Goal: Task Accomplishment & Management: Manage account settings

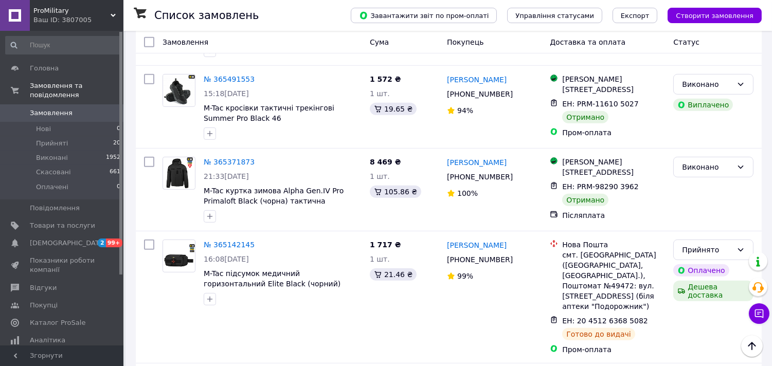
scroll to position [914, 0]
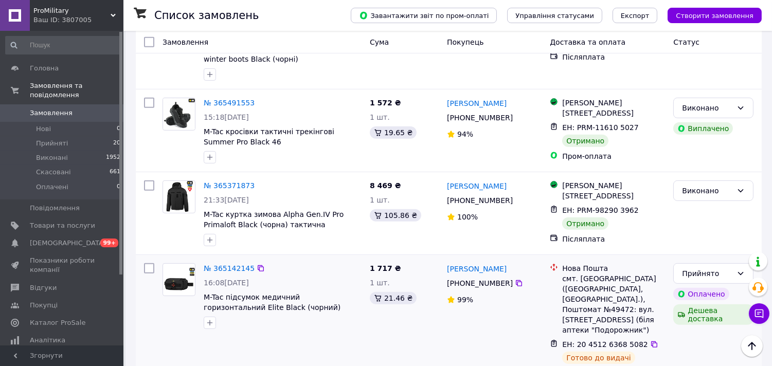
scroll to position [800, 0]
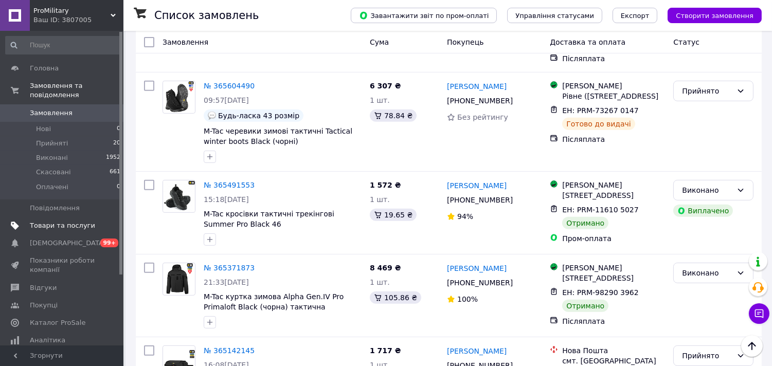
click at [65, 221] on span "Товари та послуги" at bounding box center [62, 225] width 65 height 9
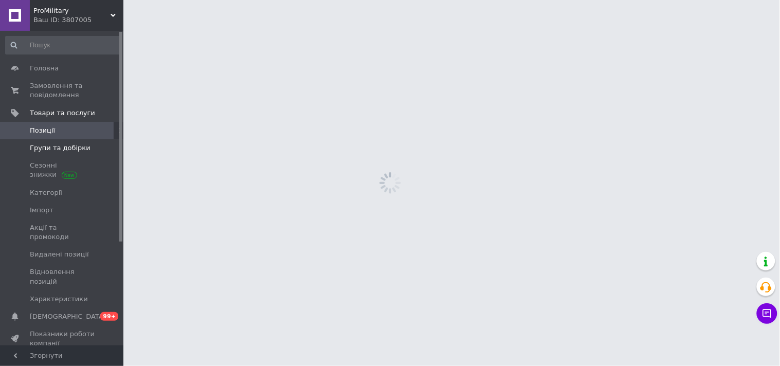
click at [64, 155] on link "Групи та добірки" at bounding box center [63, 147] width 127 height 17
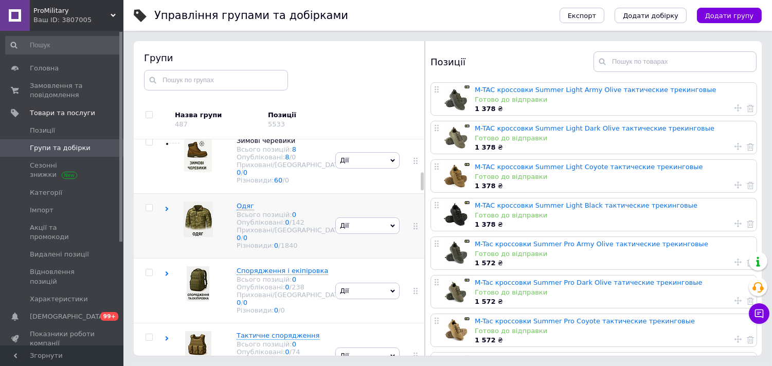
scroll to position [398, 0]
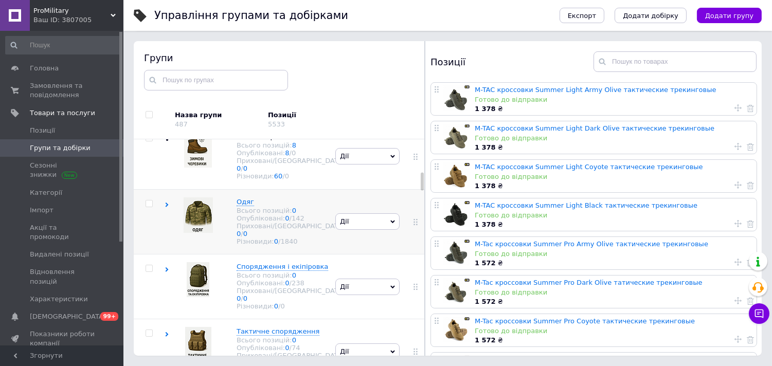
click at [167, 207] on use at bounding box center [167, 205] width 3 height 5
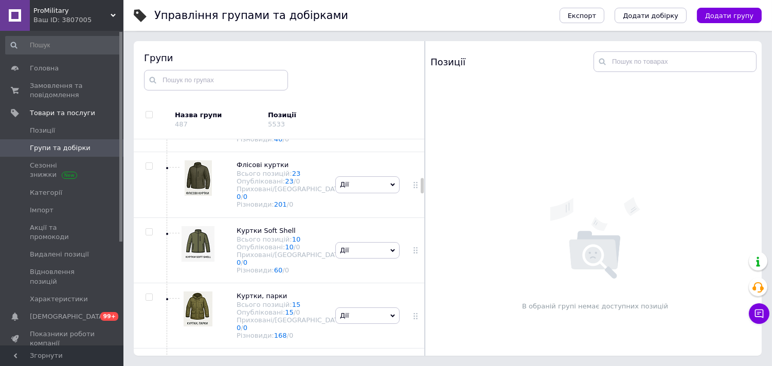
scroll to position [569, 0]
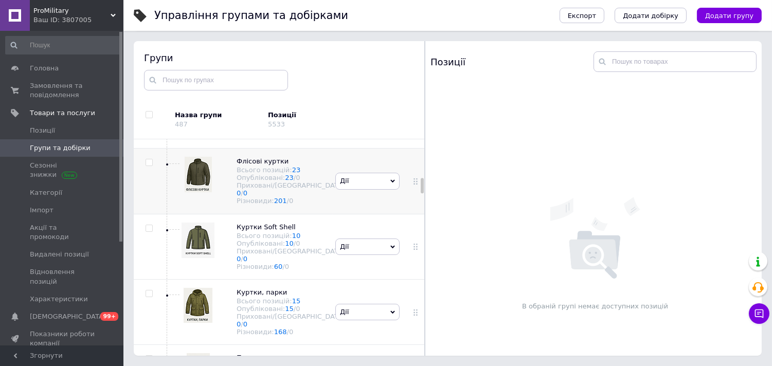
click at [212, 192] on img at bounding box center [198, 174] width 27 height 35
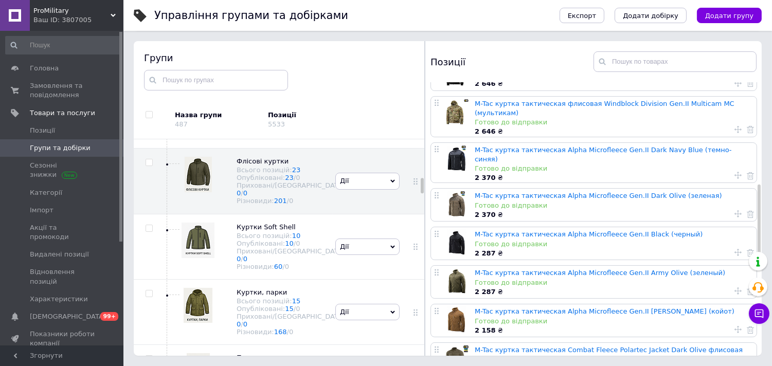
scroll to position [343, 0]
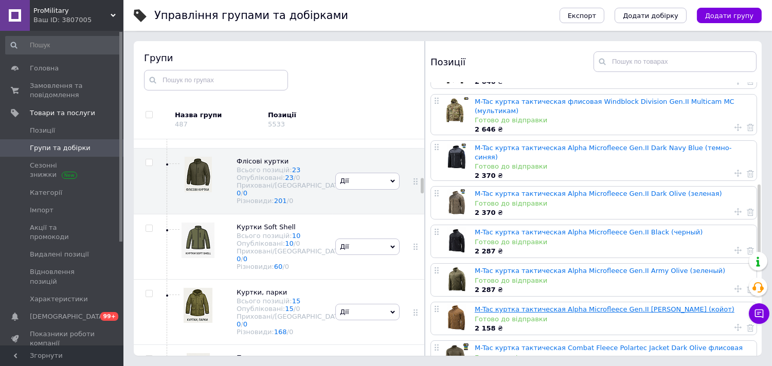
click at [511, 306] on link "M-Tac куртка тактическая Alpha Microfleece Gen.II Coyote Brown (койот)" at bounding box center [605, 310] width 260 height 8
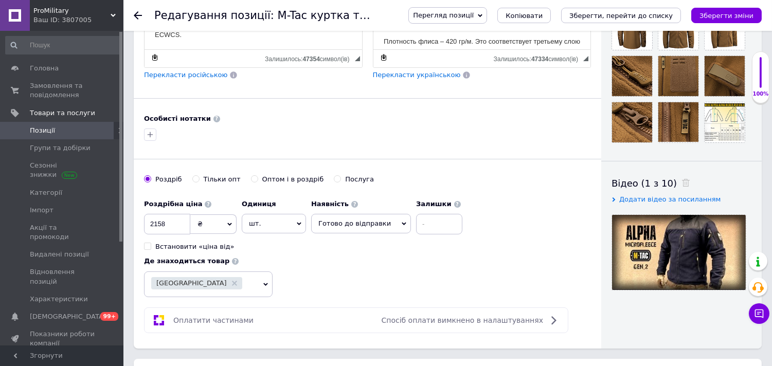
scroll to position [400, 0]
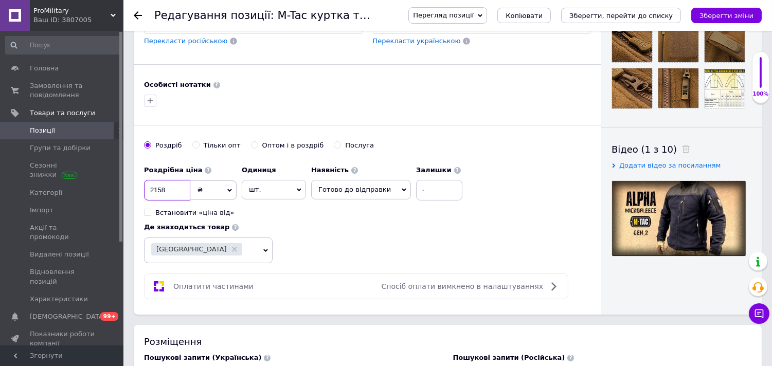
drag, startPoint x: 169, startPoint y: 207, endPoint x: 154, endPoint y: 213, distance: 15.7
click at [154, 201] on input "2158" at bounding box center [167, 190] width 46 height 21
drag, startPoint x: 177, startPoint y: 204, endPoint x: 133, endPoint y: 212, distance: 44.9
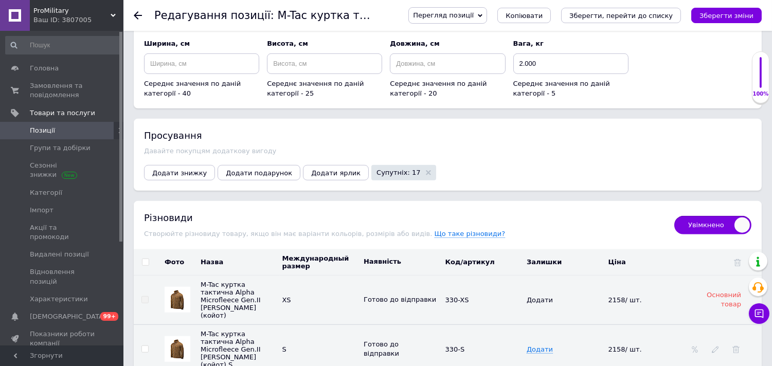
scroll to position [1486, 0]
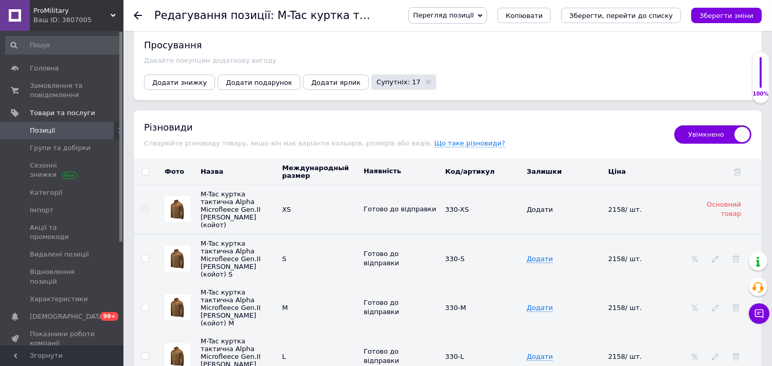
type input "2287"
click at [146, 175] on input "checkbox" at bounding box center [145, 172] width 7 height 7
checkbox input "true"
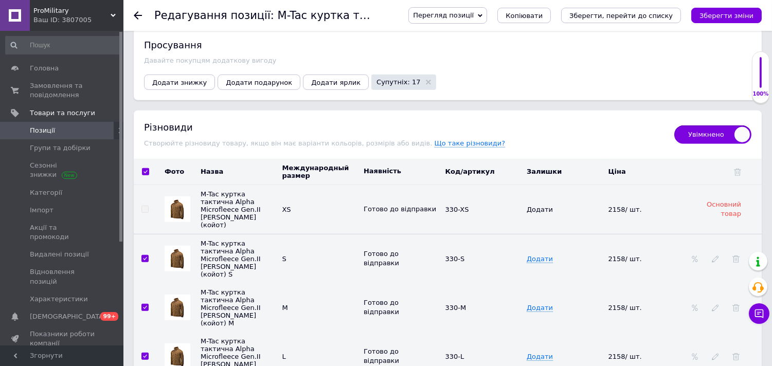
checkbox input "true"
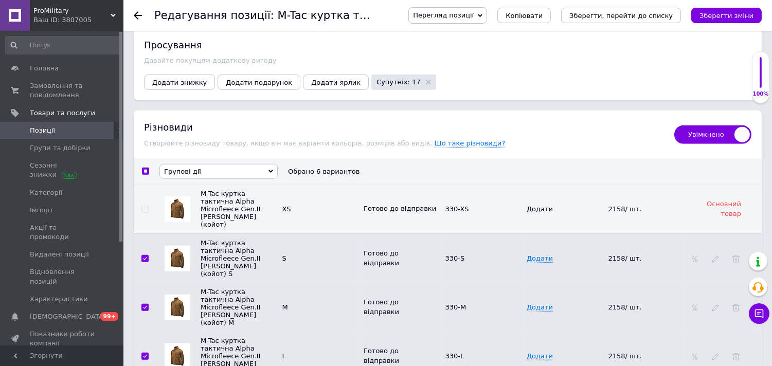
click at [189, 175] on span "Групові дії" at bounding box center [182, 172] width 37 height 8
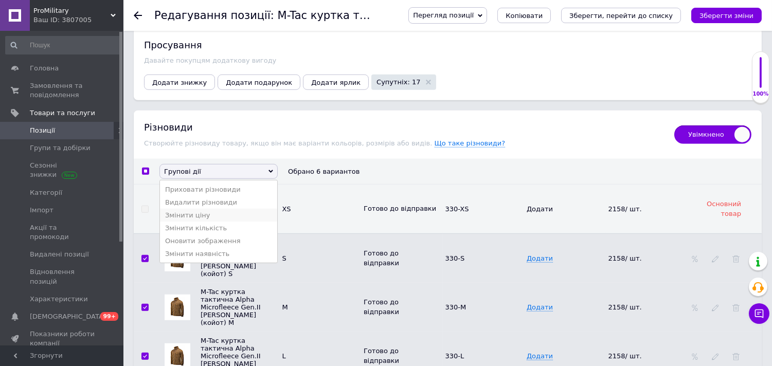
click at [199, 222] on li "Змінити ціну" at bounding box center [218, 215] width 117 height 13
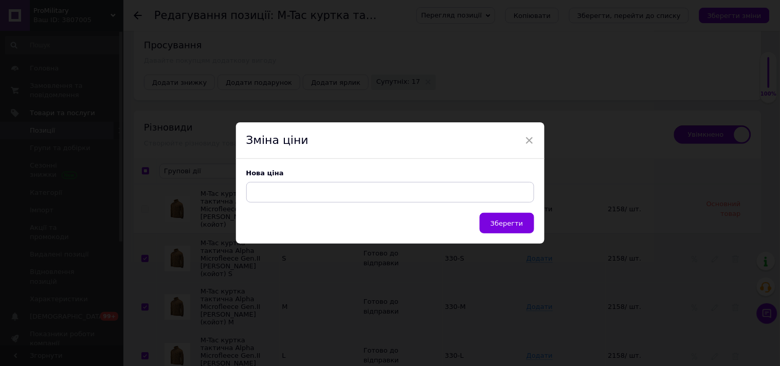
click at [288, 194] on input at bounding box center [390, 192] width 288 height 21
type input "2287"
click at [510, 224] on span "Зберегти" at bounding box center [507, 224] width 32 height 8
checkbox input "false"
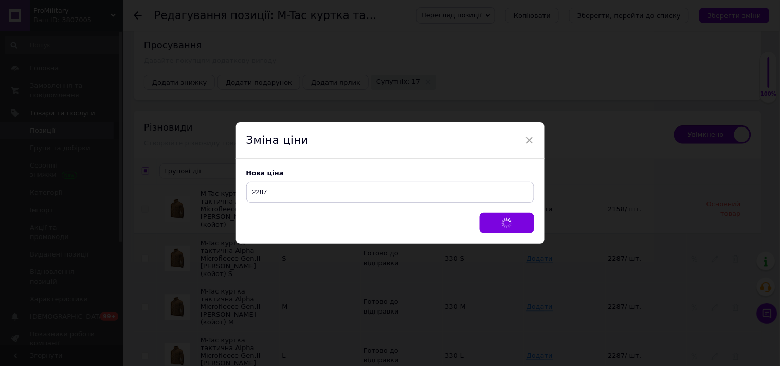
checkbox input "false"
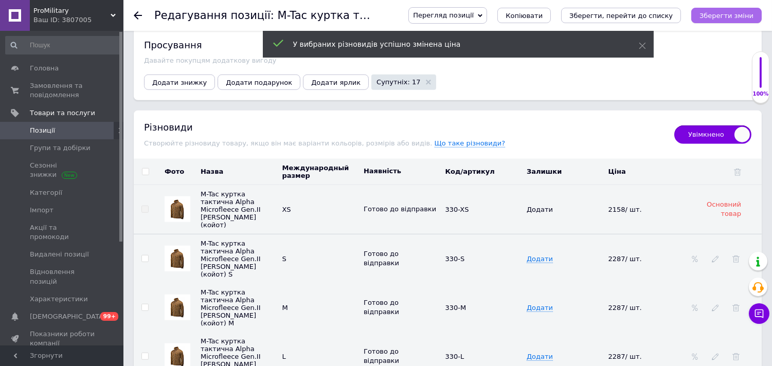
click at [734, 12] on icon "Зберегти зміни" at bounding box center [727, 16] width 54 height 8
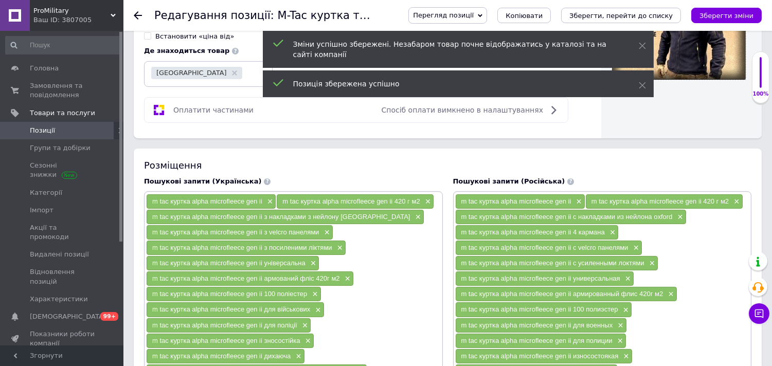
scroll to position [0, 0]
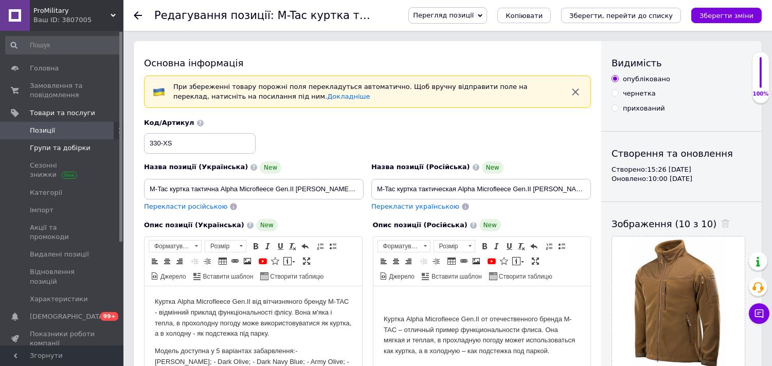
click at [59, 148] on span "Групи та добірки" at bounding box center [60, 148] width 61 height 9
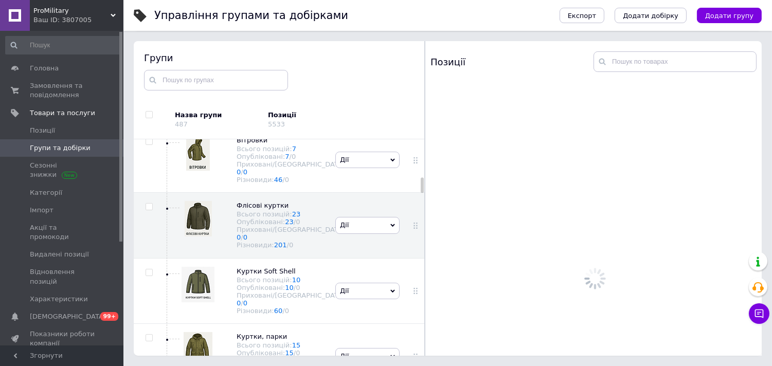
scroll to position [559, 0]
